Goal: Task Accomplishment & Management: Use online tool/utility

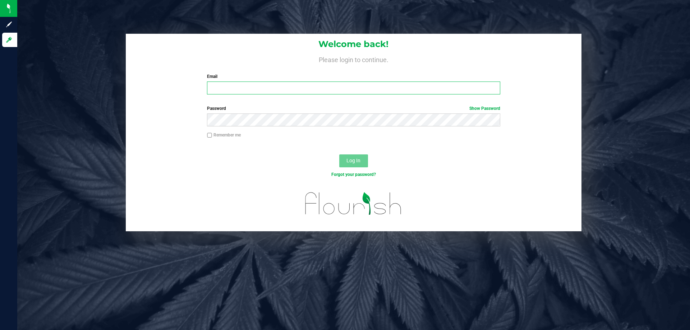
type input "[PERSON_NAME][EMAIL_ADDRESS][DOMAIN_NAME]"
click at [209, 137] on input "Remember me" at bounding box center [209, 135] width 5 height 5
checkbox input "true"
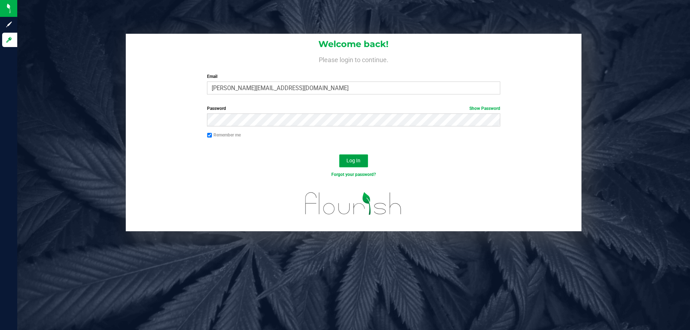
click at [351, 163] on span "Log In" at bounding box center [353, 161] width 14 height 6
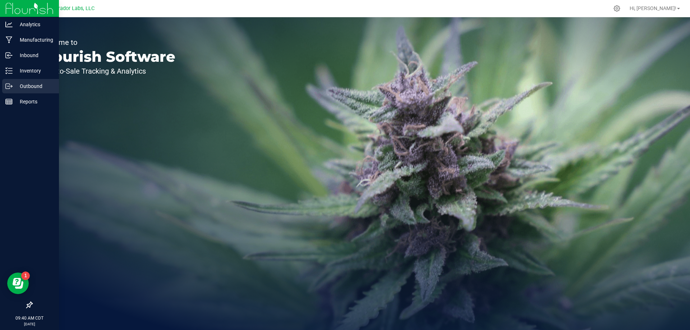
click at [22, 84] on p "Outbound" at bounding box center [34, 86] width 43 height 9
